Goal: Complete application form

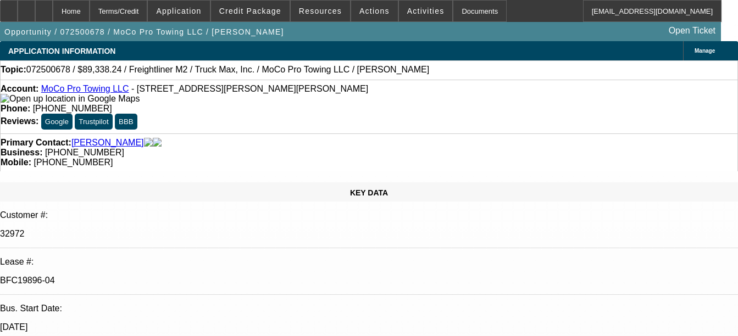
select select "0"
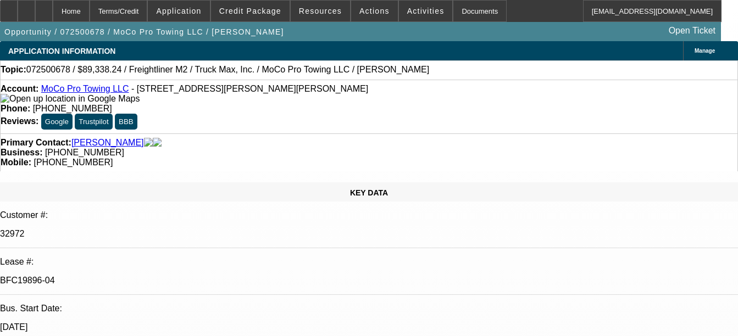
select select "0"
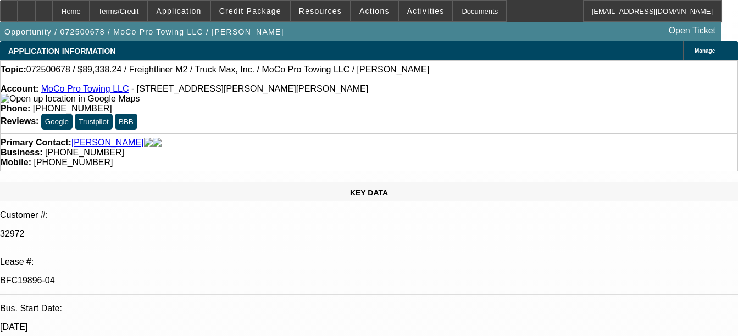
select select "0"
select select "1"
select select "6"
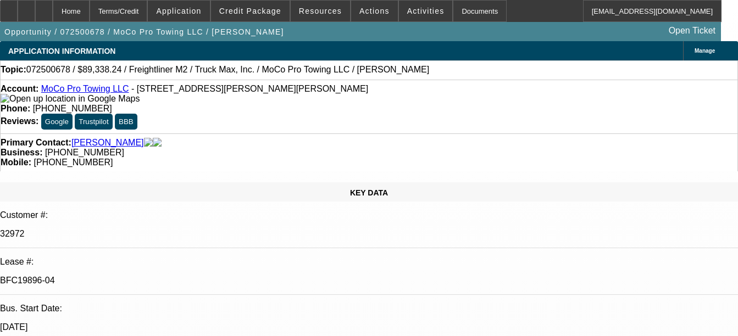
select select "1"
select select "6"
select select "1"
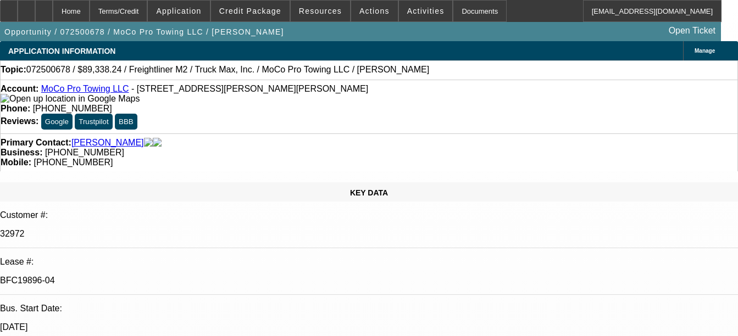
select select "6"
select select "1"
select select "6"
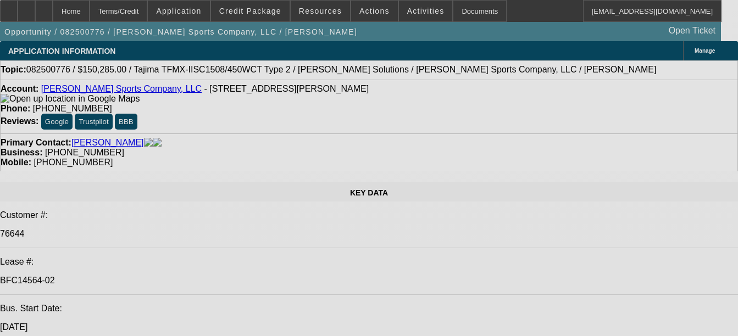
select select "0"
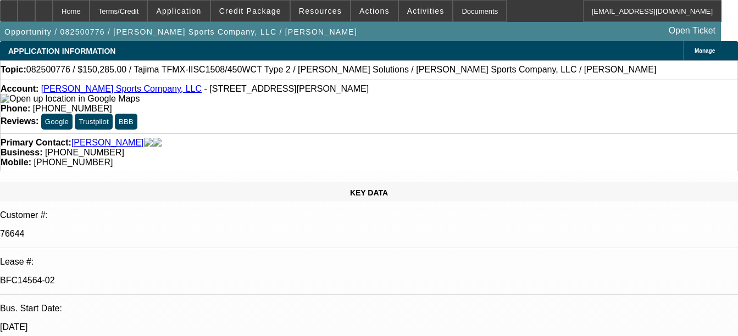
select select "2"
select select "0"
select select "2"
select select "0"
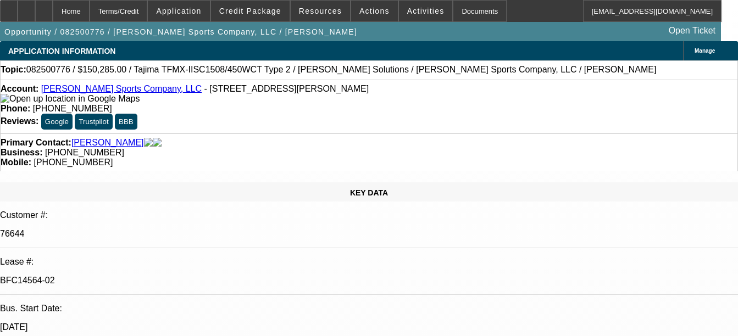
select select "0"
select select "2"
select select "0"
select select "2"
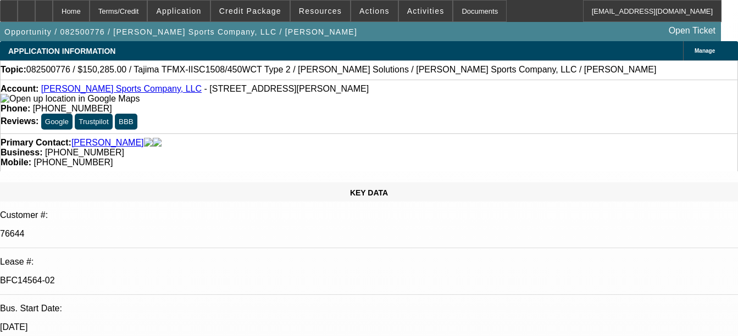
select select "0"
select select "1"
select select "2"
select select "1"
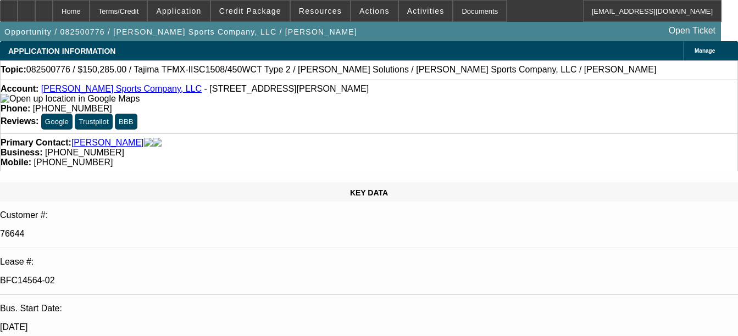
select select "2"
select select "1"
select select "2"
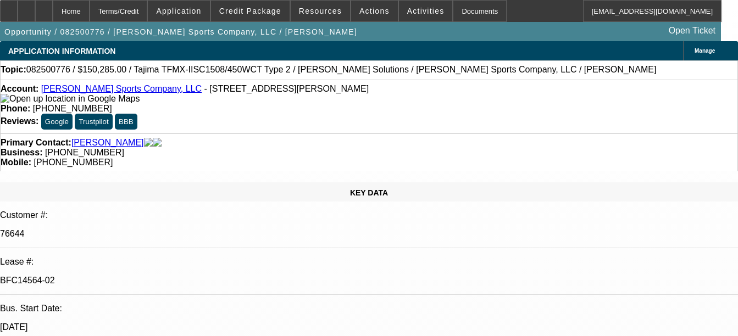
select select "1"
select select "2"
